Goal: Book appointment/travel/reservation

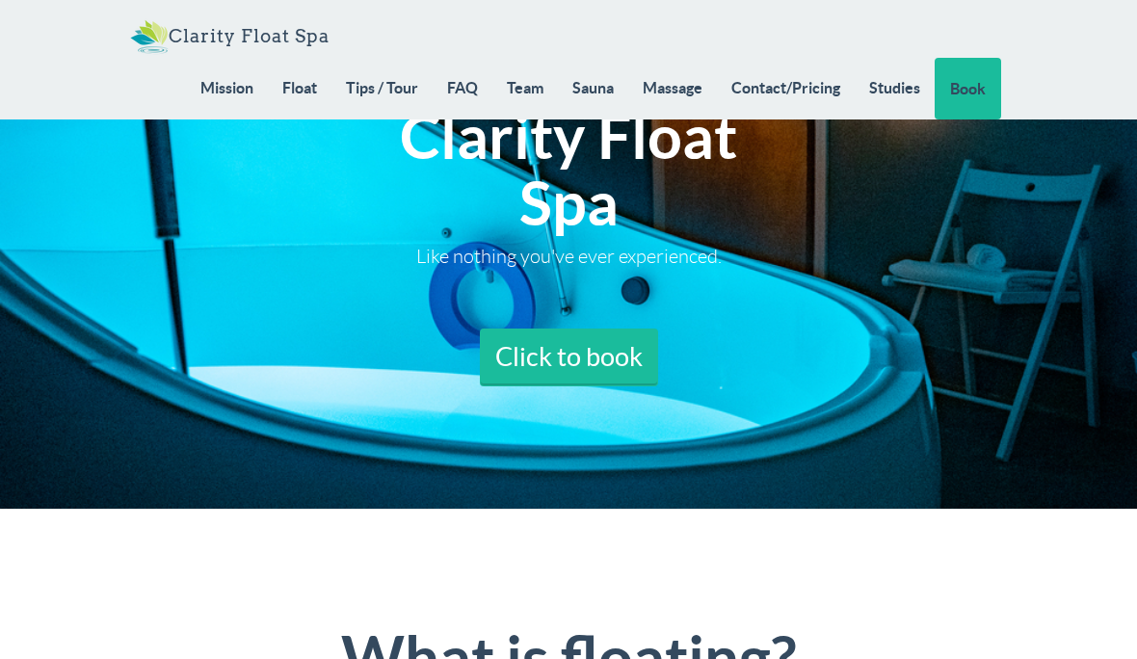
scroll to position [137, 0]
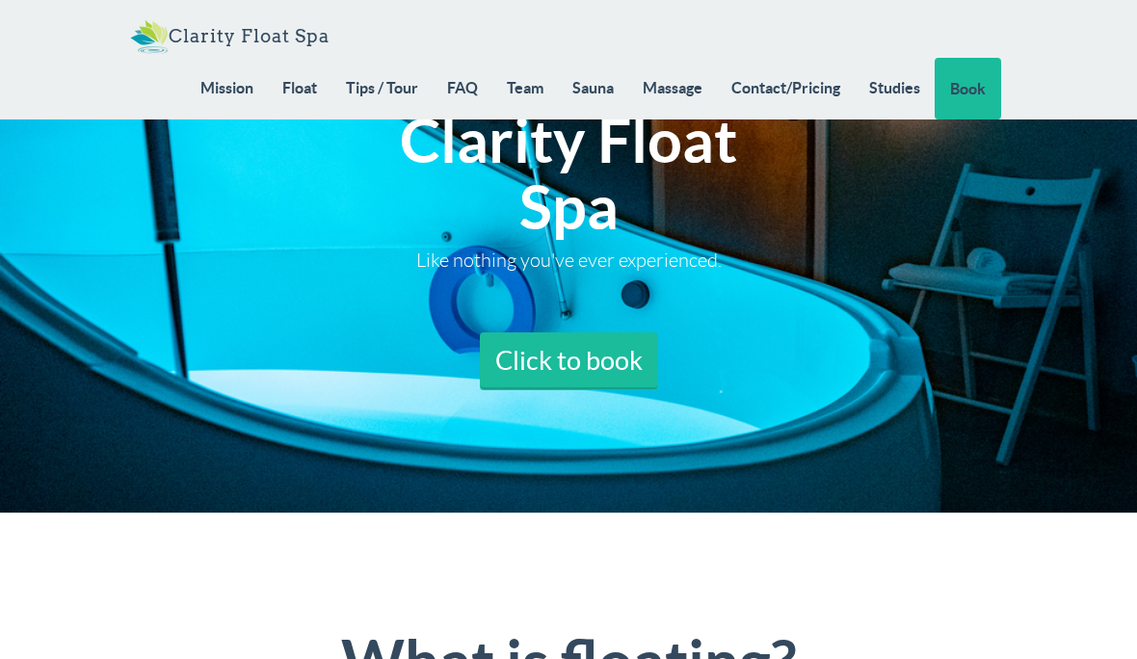
click at [670, 91] on link "Massage" at bounding box center [672, 88] width 89 height 60
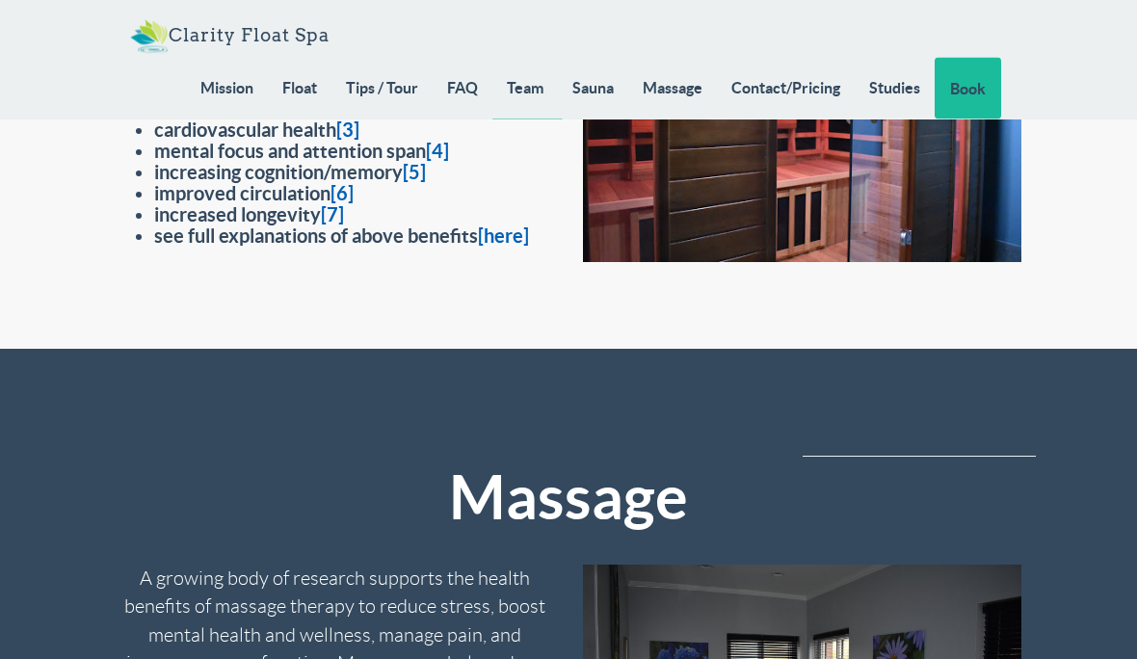
scroll to position [15218, 0]
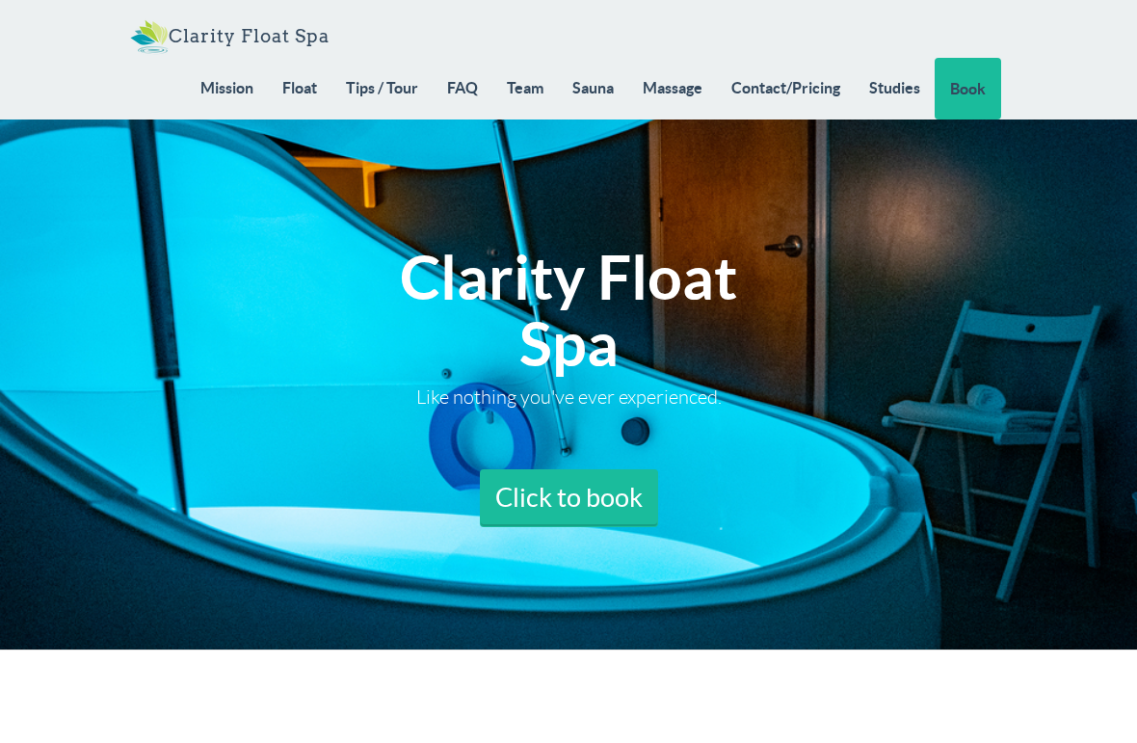
click at [681, 95] on link "Massage" at bounding box center [672, 88] width 89 height 60
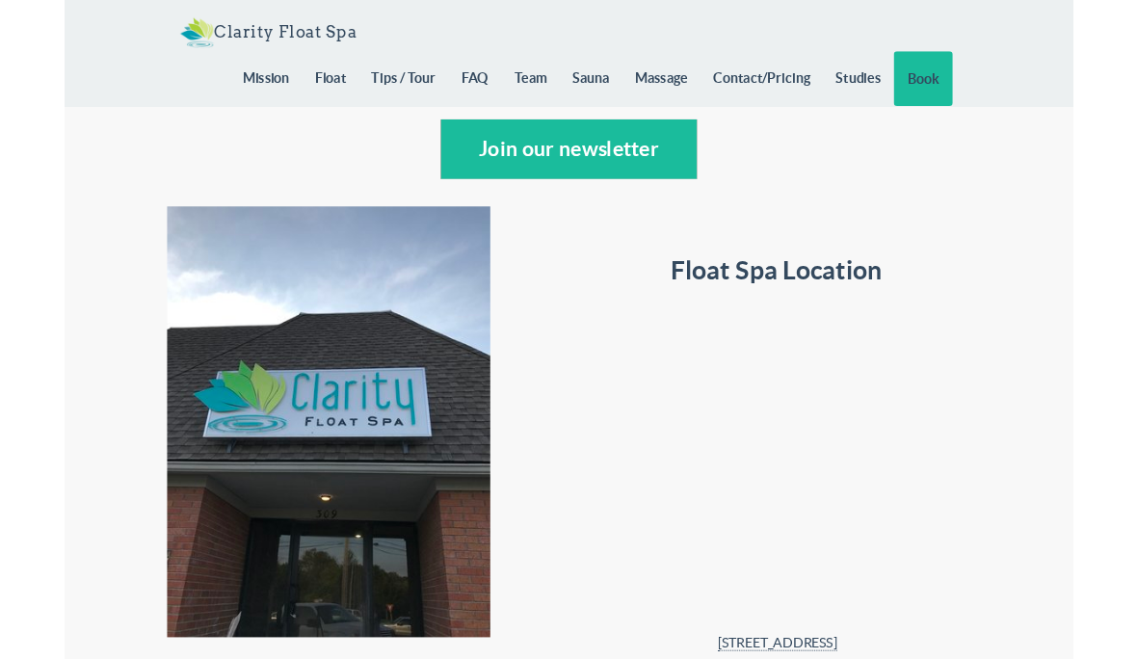
scroll to position [17308, 0]
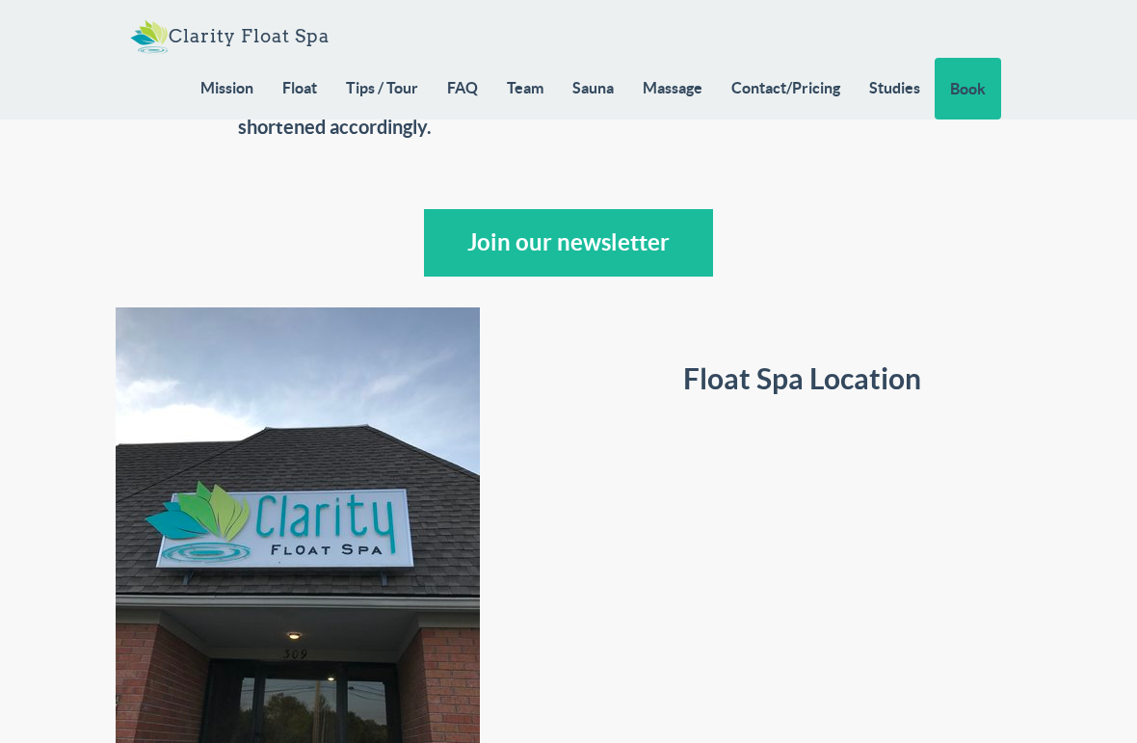
click at [827, 460] on div "Float Spa Location 309 S Providence Rd Columbia, MO 65203 Call/Text (we will re…" at bounding box center [802, 619] width 467 height 625
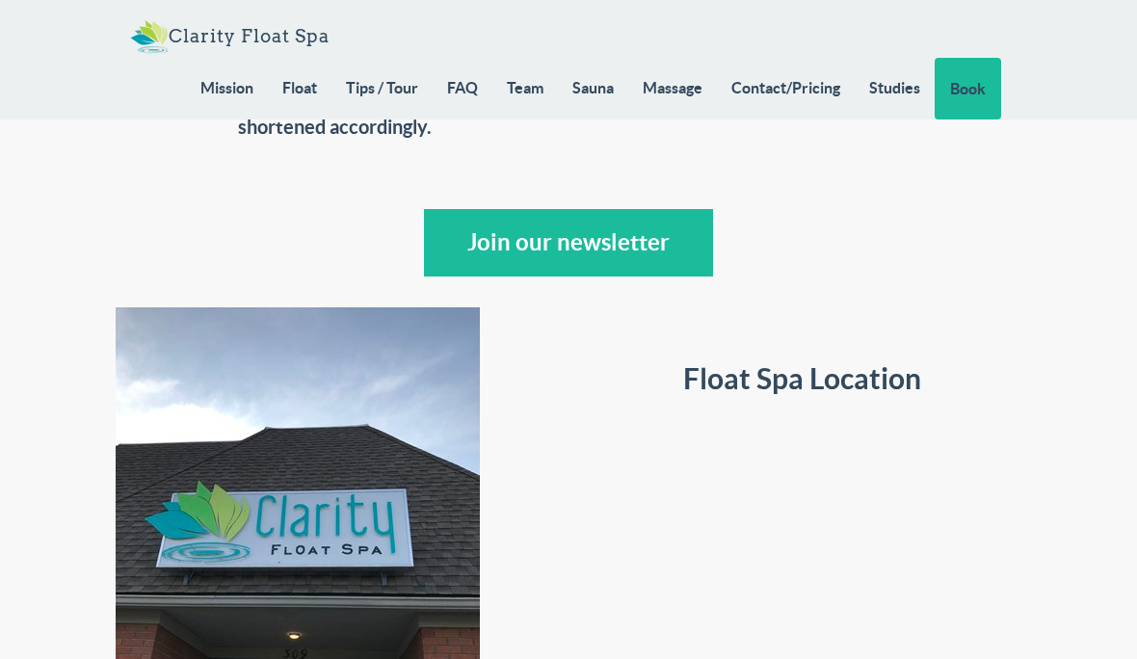
click at [681, 86] on link "Massage" at bounding box center [672, 88] width 89 height 60
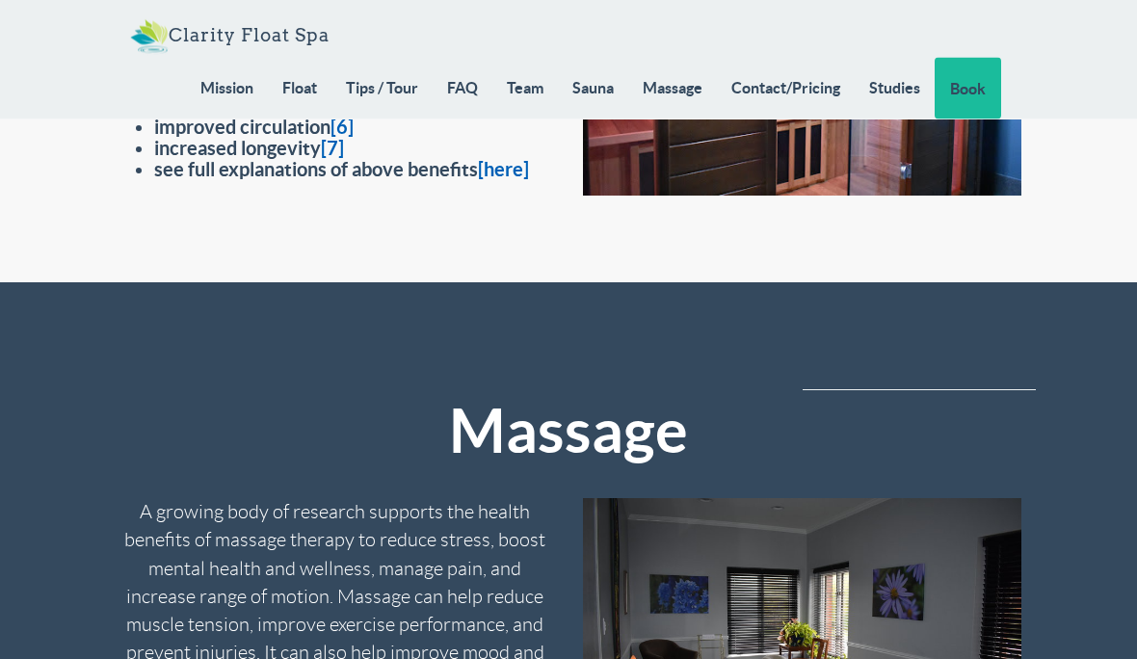
scroll to position [15286, 0]
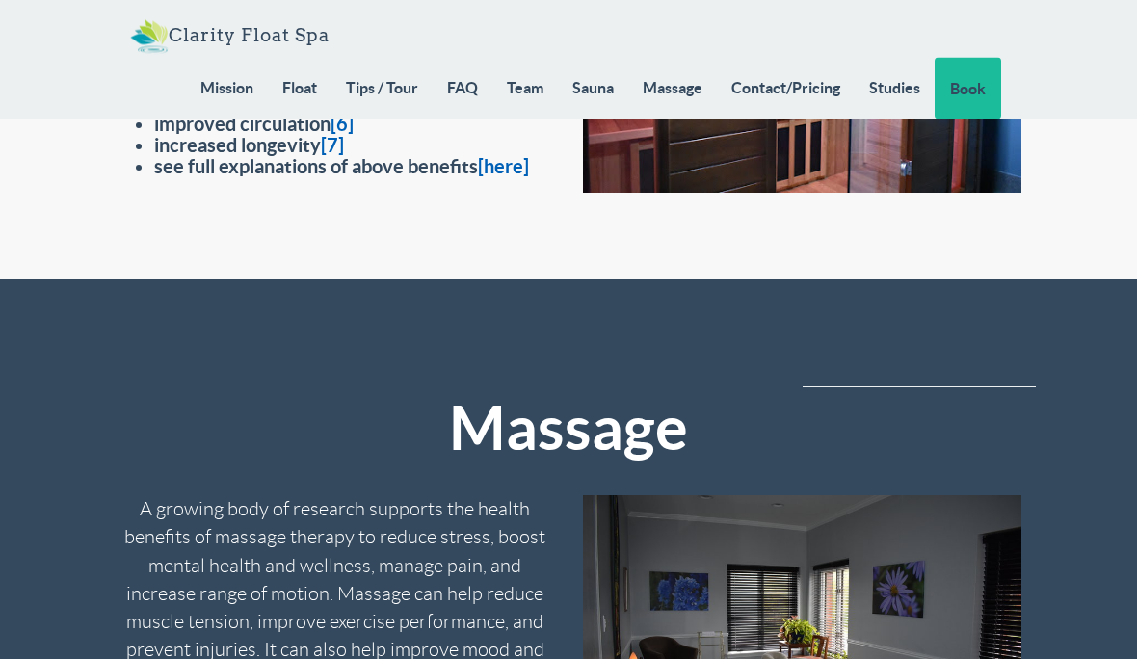
click at [97, 453] on div "Massage A growing body of research supports the health benefits of massage ther…" at bounding box center [568, 671] width 1137 height 783
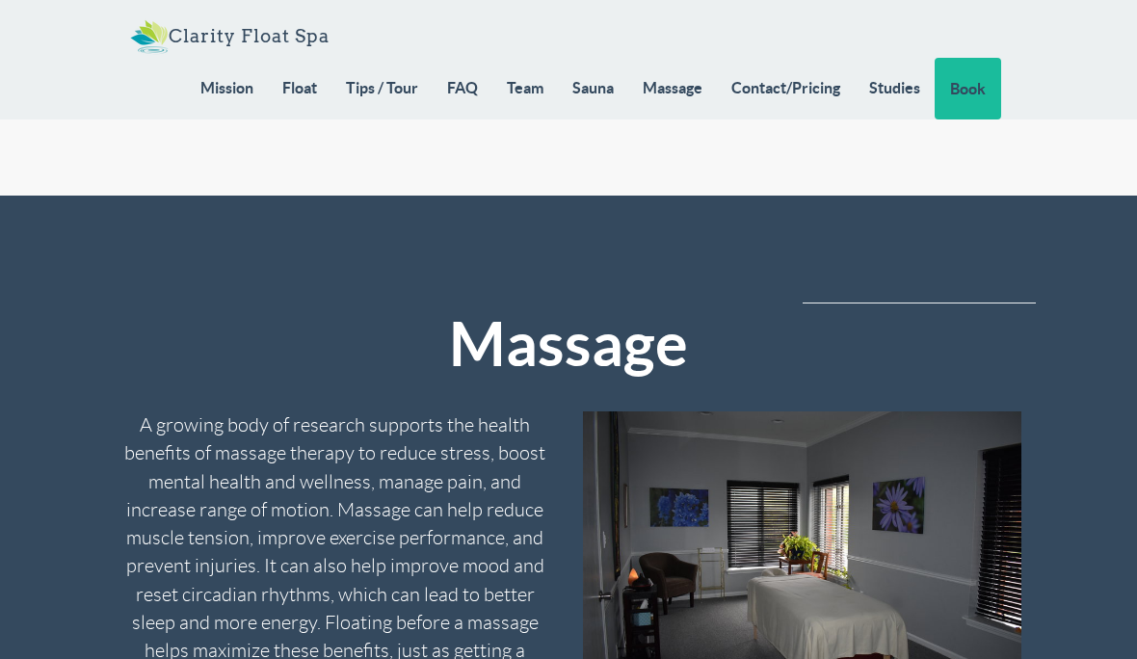
click at [310, 93] on link "Float" at bounding box center [300, 88] width 64 height 60
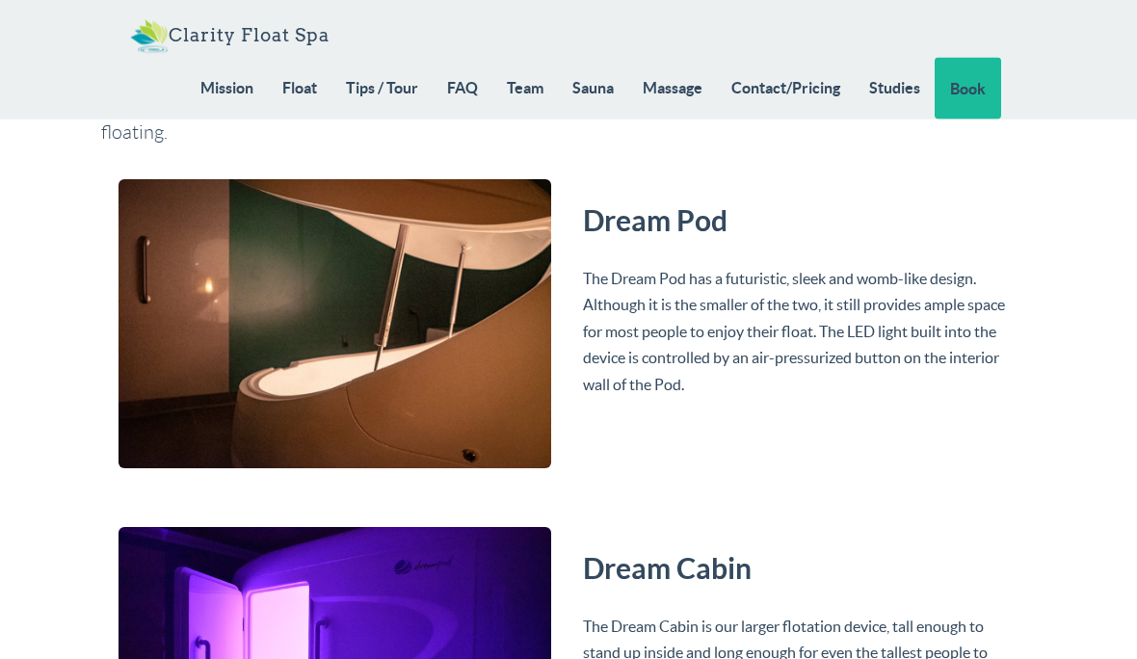
scroll to position [3535, 0]
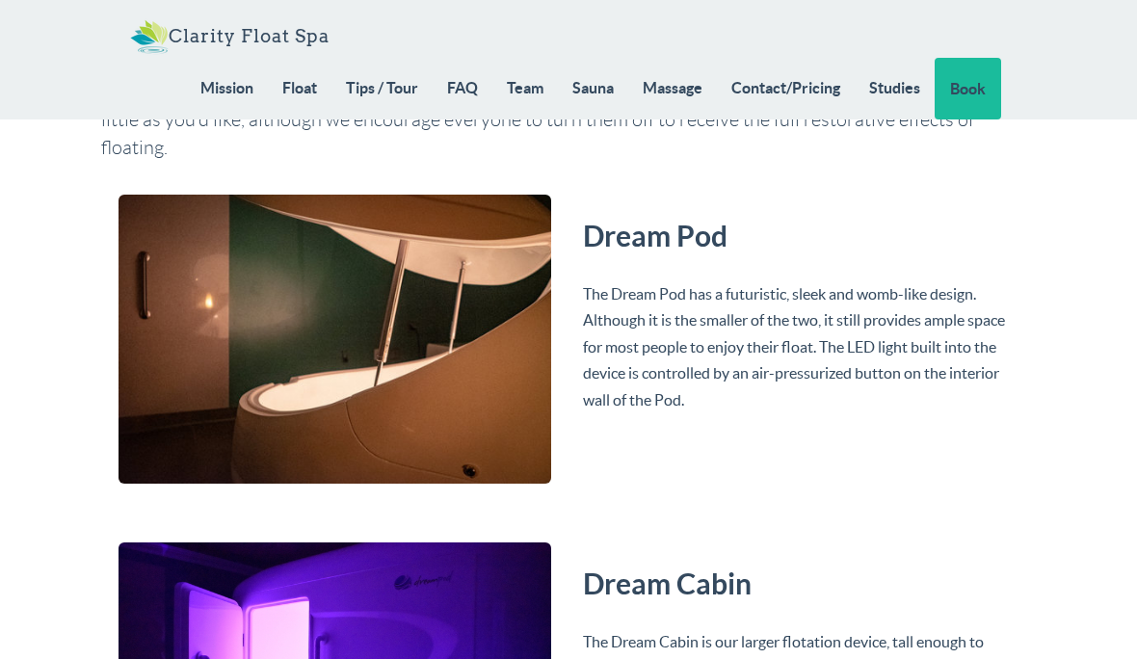
click at [688, 89] on link "Massage" at bounding box center [672, 88] width 89 height 60
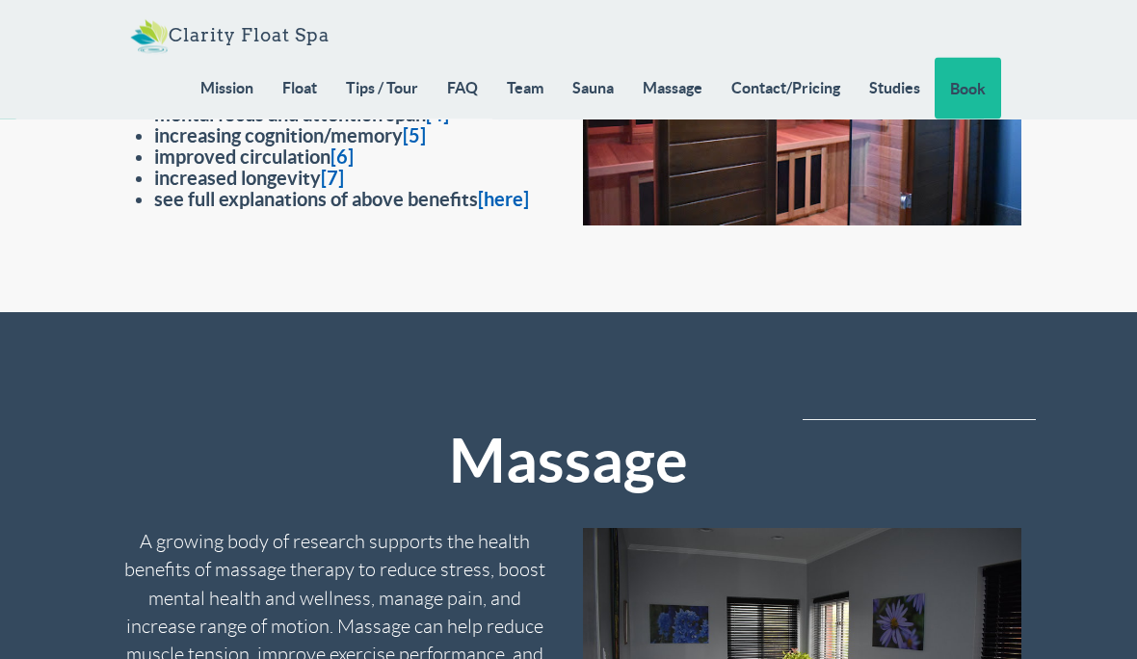
scroll to position [15254, 0]
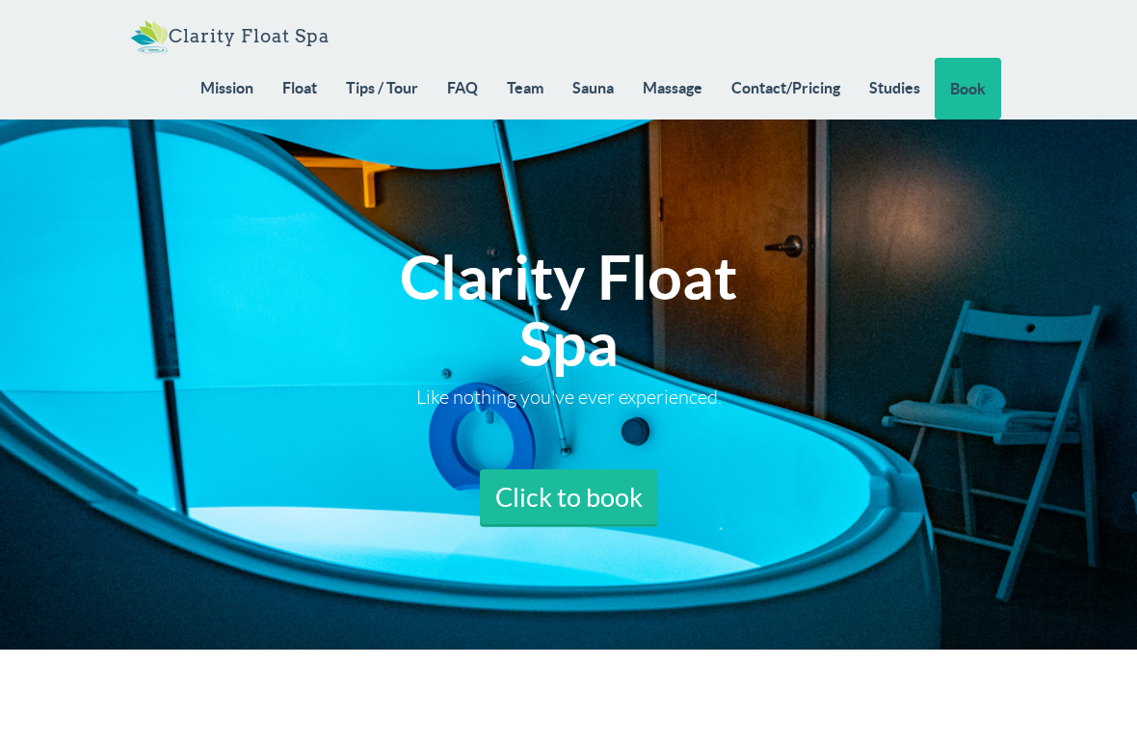
click at [467, 93] on link "FAQ" at bounding box center [463, 88] width 60 height 60
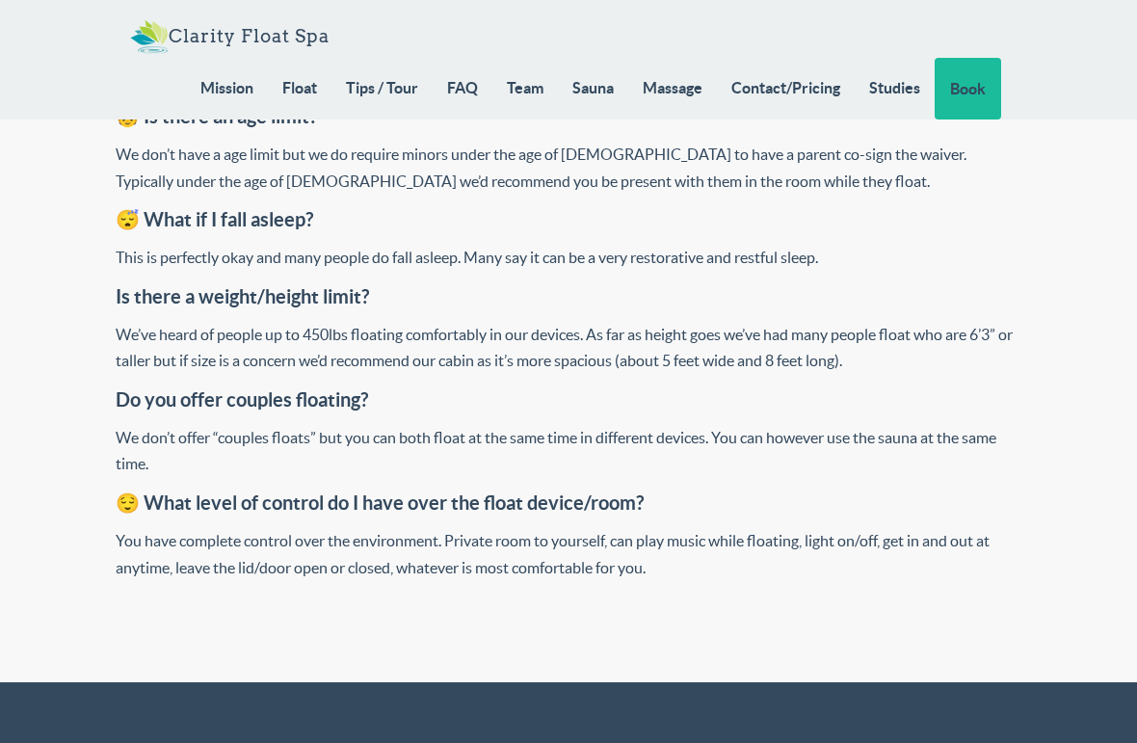
scroll to position [7893, 0]
click at [392, 98] on link "Tips / Tour" at bounding box center [381, 88] width 101 height 60
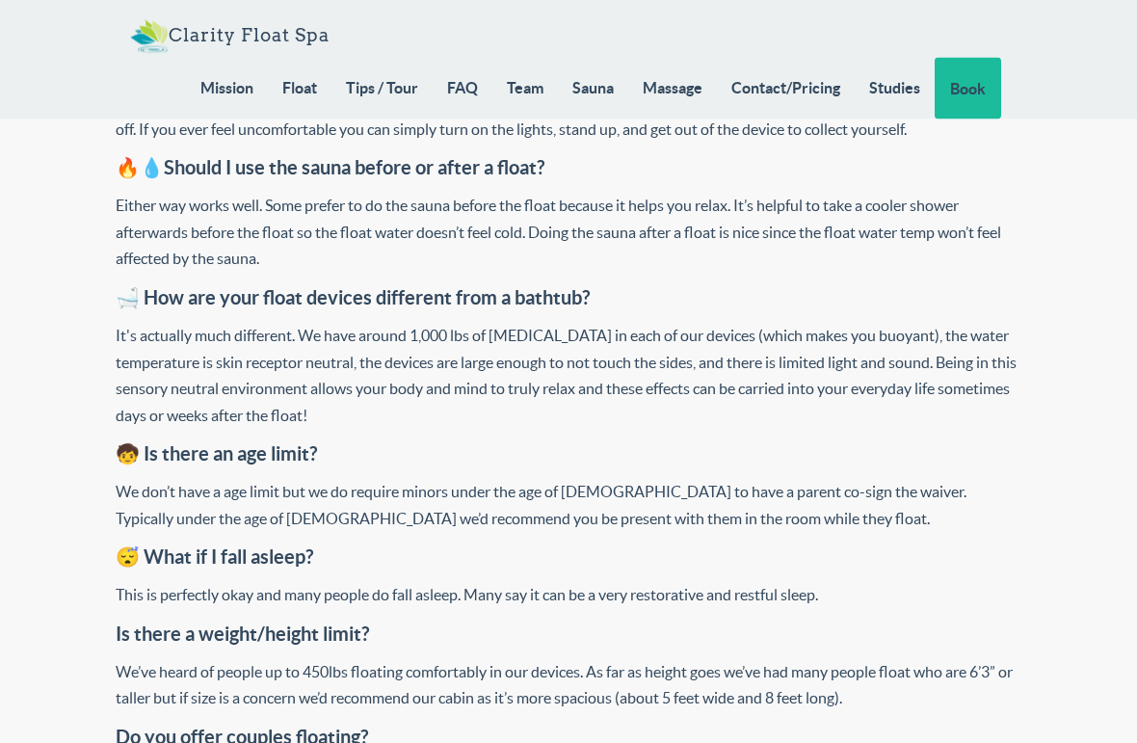
scroll to position [7560, 0]
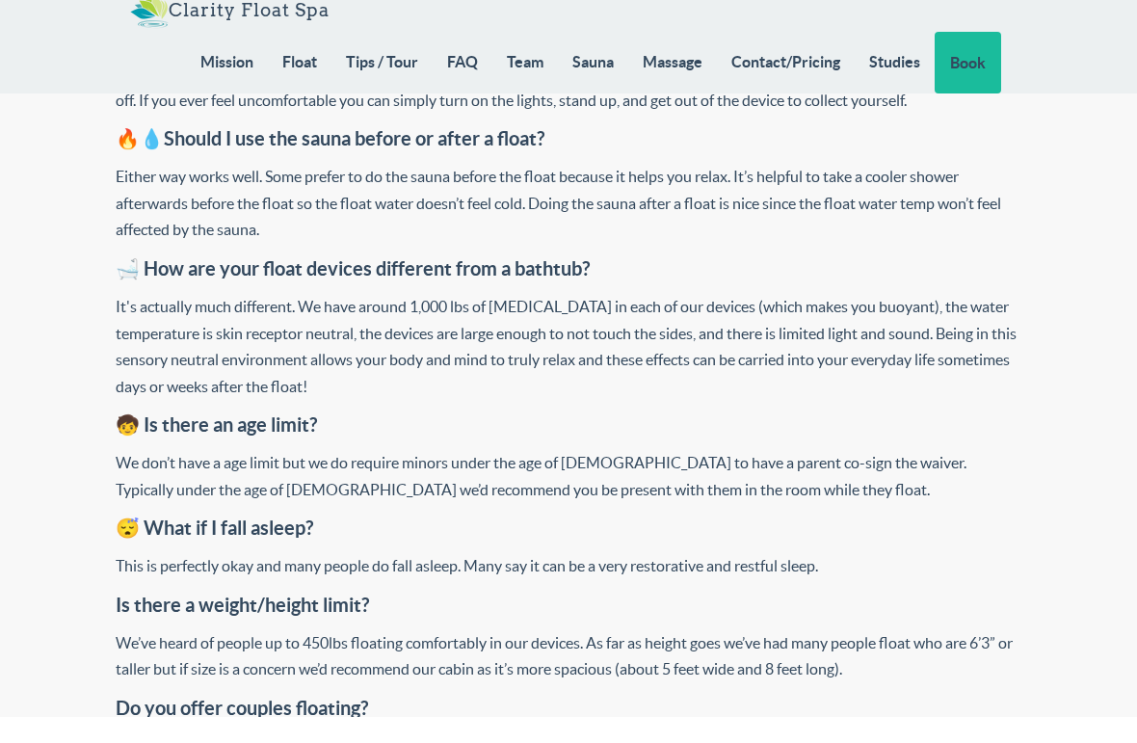
click at [676, 65] on link "Massage" at bounding box center [672, 88] width 89 height 60
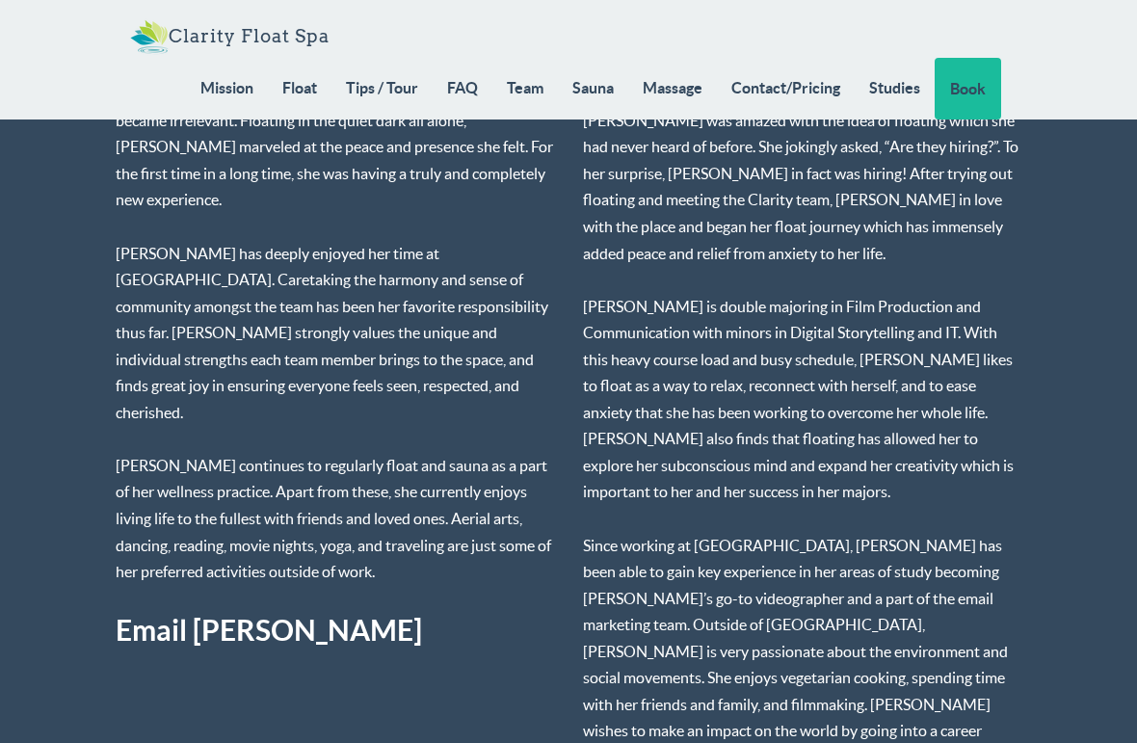
scroll to position [11444, 0]
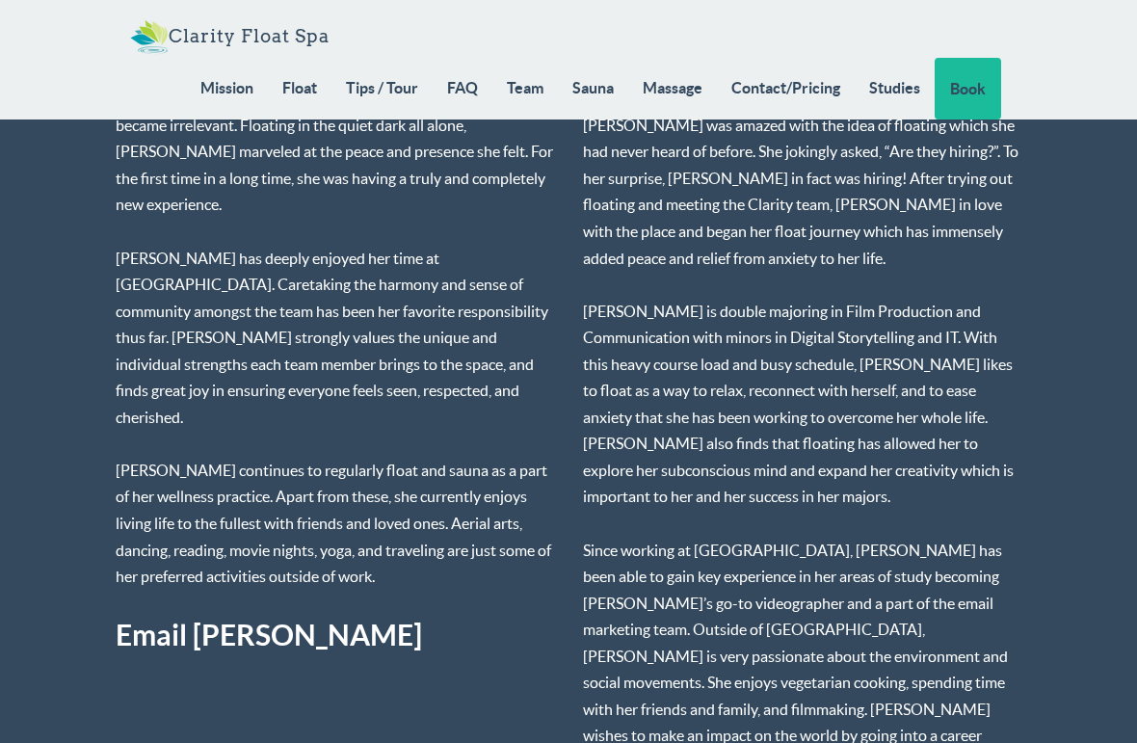
click at [810, 92] on link "Contact/Pricing" at bounding box center [786, 88] width 138 height 60
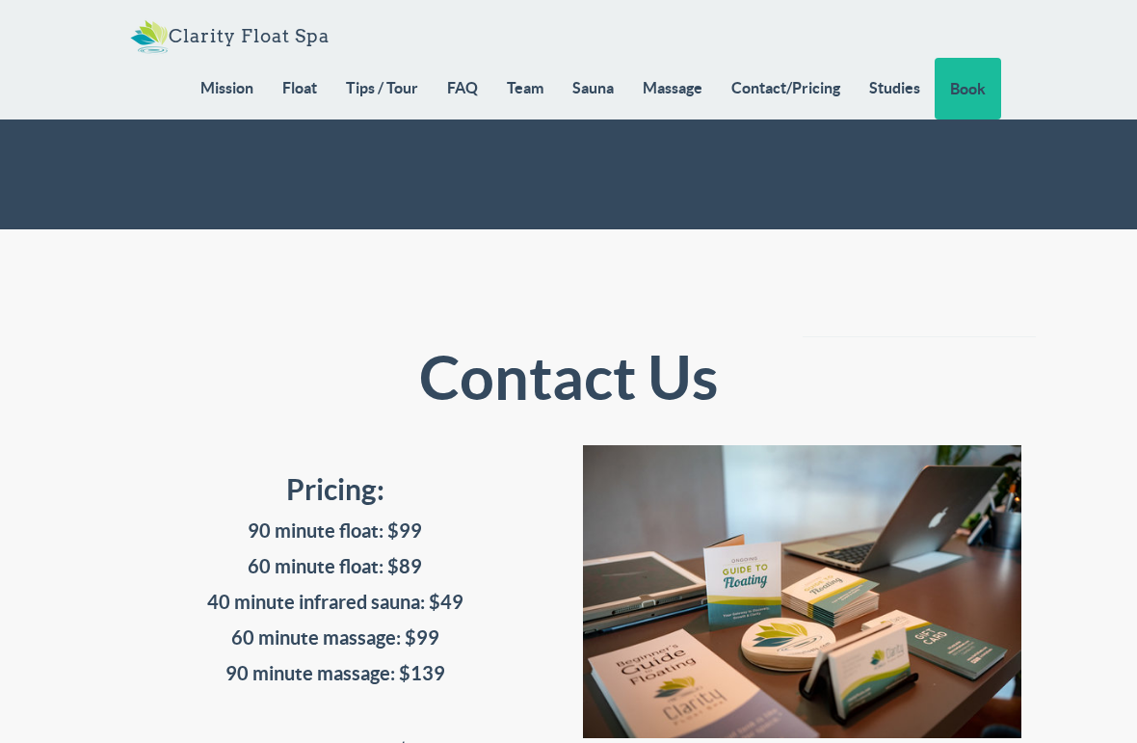
scroll to position [16119, 0]
click at [543, 85] on link "Team" at bounding box center [525, 88] width 66 height 60
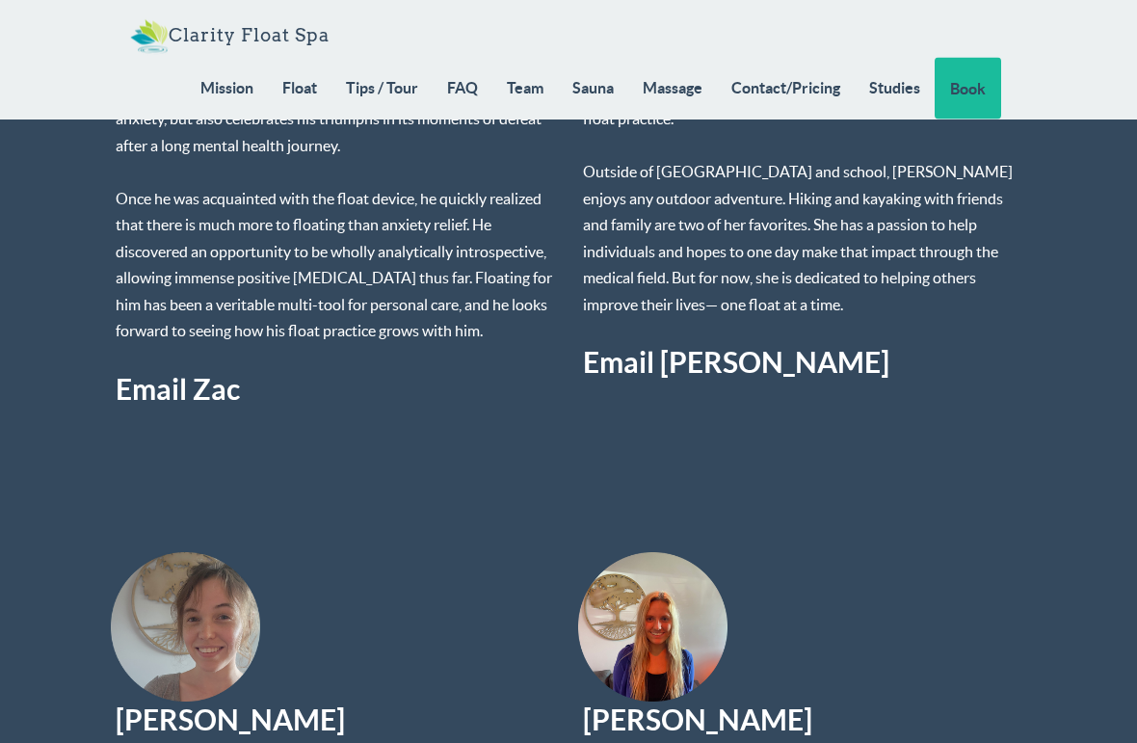
scroll to position [10676, 0]
